Goal: Entertainment & Leisure: Consume media (video, audio)

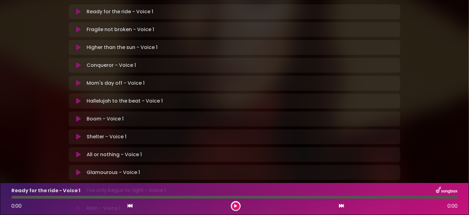
scroll to position [123, 0]
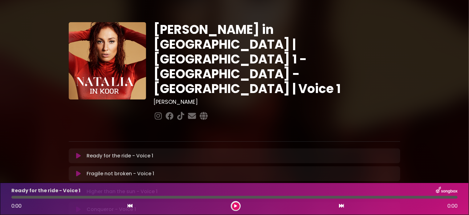
click at [78, 153] on icon at bounding box center [78, 156] width 5 height 6
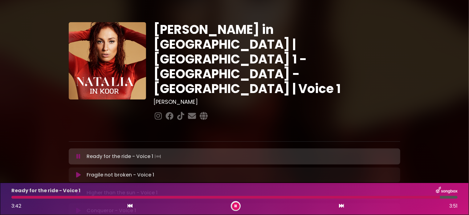
click at [235, 206] on icon at bounding box center [236, 206] width 2 height 4
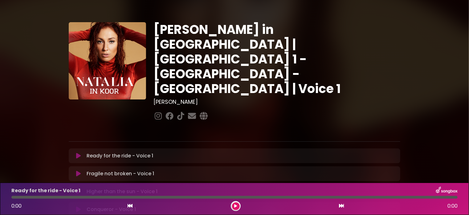
click at [76, 171] on icon at bounding box center [78, 174] width 5 height 6
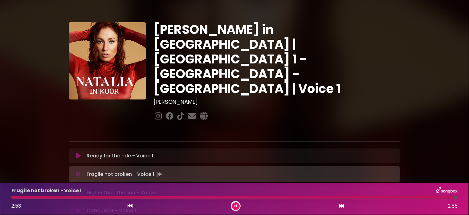
click at [234, 204] on button at bounding box center [236, 207] width 8 height 8
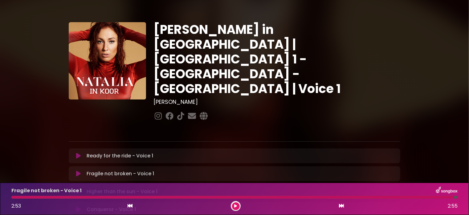
click at [79, 171] on icon at bounding box center [78, 174] width 5 height 6
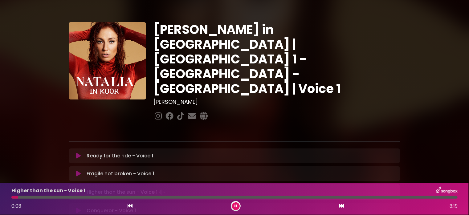
click at [80, 171] on icon at bounding box center [78, 174] width 5 height 6
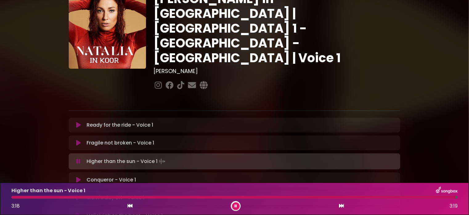
click at [235, 204] on icon at bounding box center [236, 206] width 2 height 4
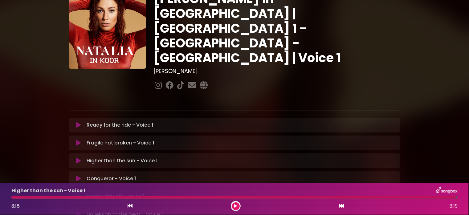
click at [76, 176] on icon at bounding box center [78, 179] width 5 height 6
click at [236, 204] on icon at bounding box center [236, 206] width 2 height 4
